Goal: Use online tool/utility: Utilize a website feature to perform a specific function

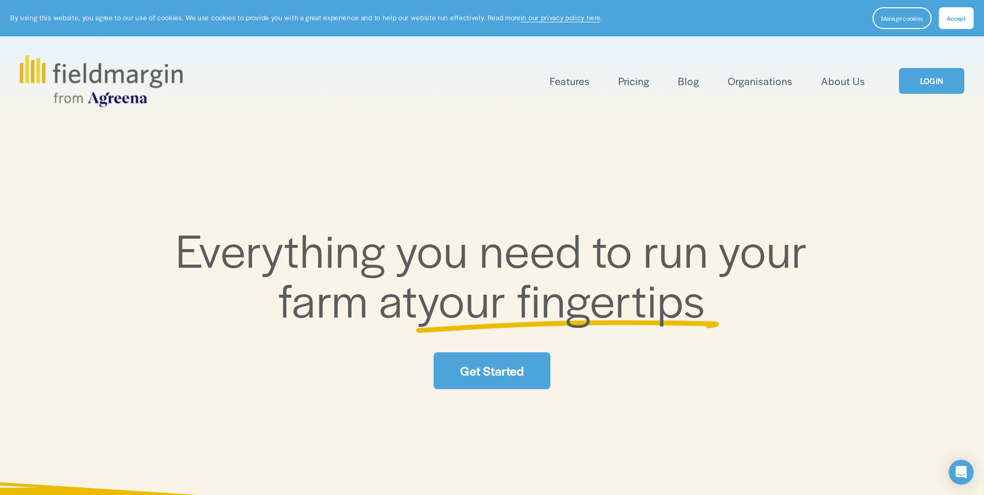
click at [937, 84] on link "LOGIN" at bounding box center [931, 81] width 65 height 26
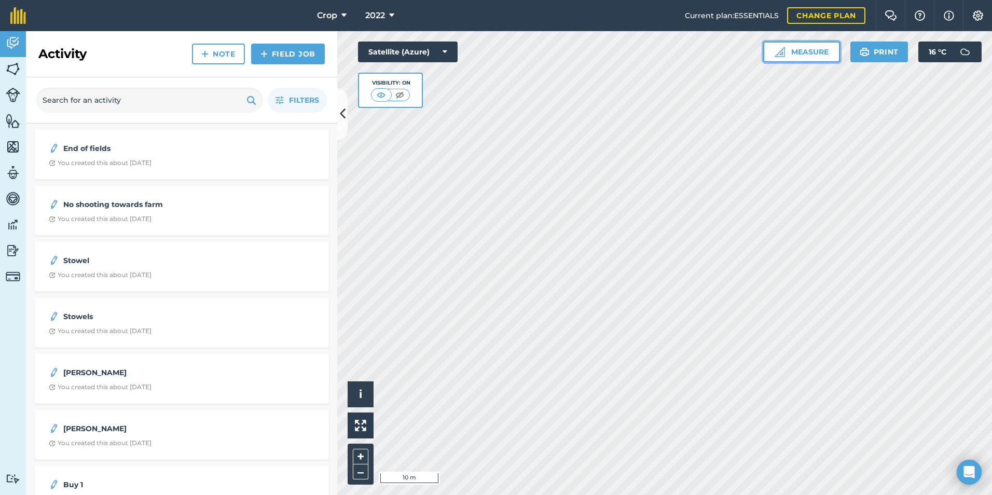
click at [801, 54] on button "Measure" at bounding box center [801, 52] width 77 height 21
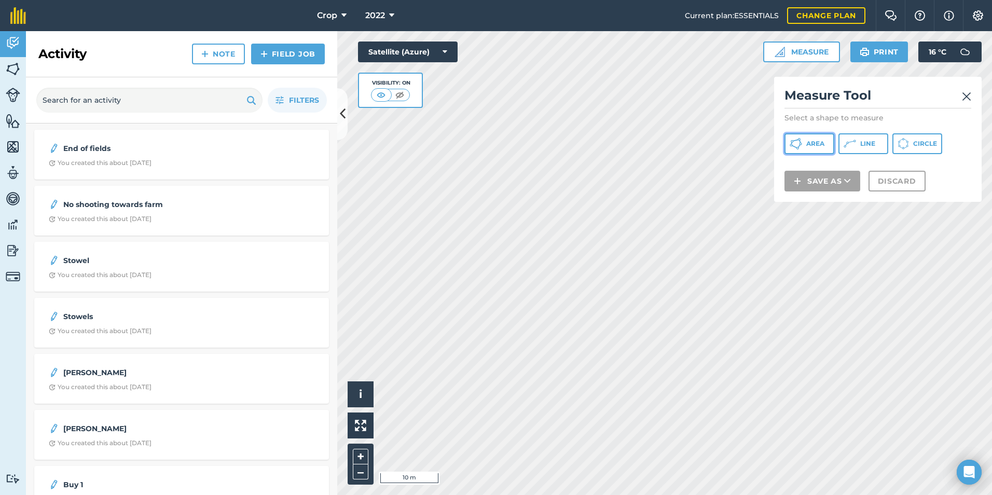
click at [813, 142] on span "Area" at bounding box center [815, 144] width 18 height 8
